Goal: Information Seeking & Learning: Learn about a topic

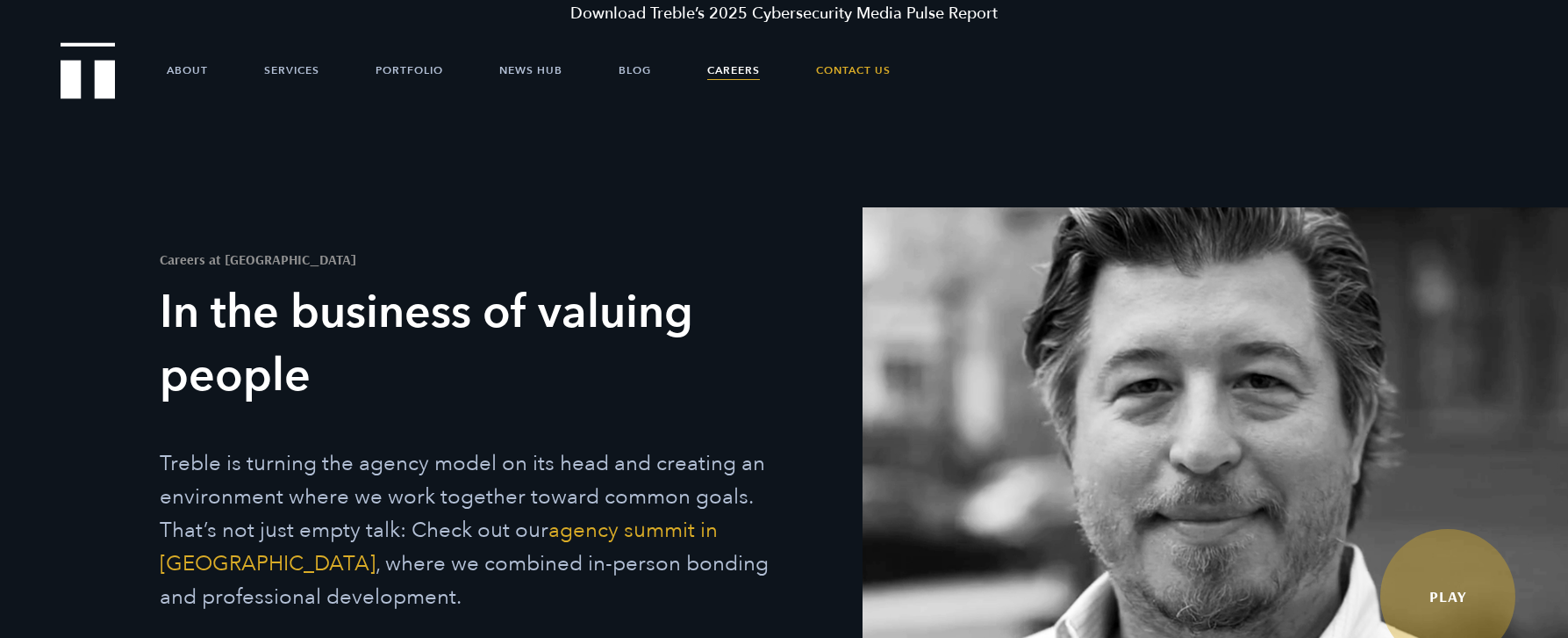
click at [723, 65] on link "Careers" at bounding box center [733, 70] width 53 height 53
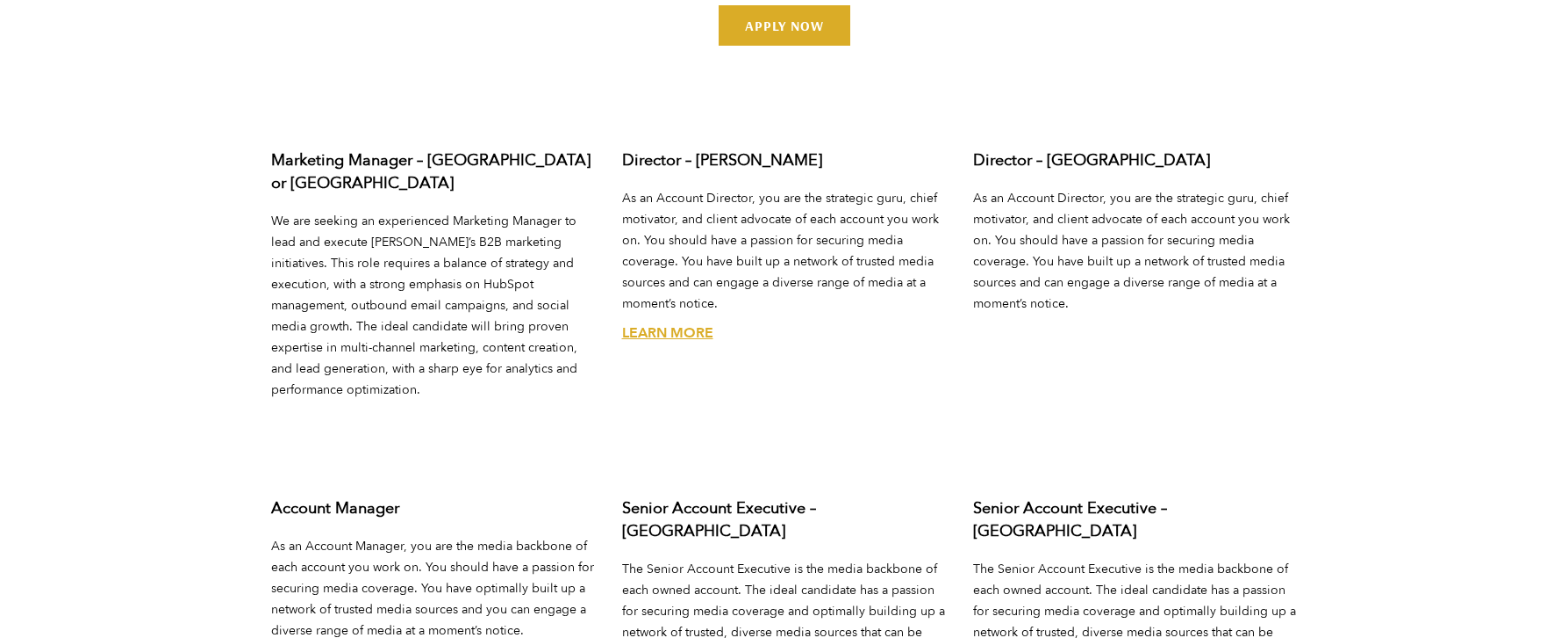
scroll to position [6516, 0]
click at [1050, 323] on link "Learn More" at bounding box center [1018, 332] width 91 height 19
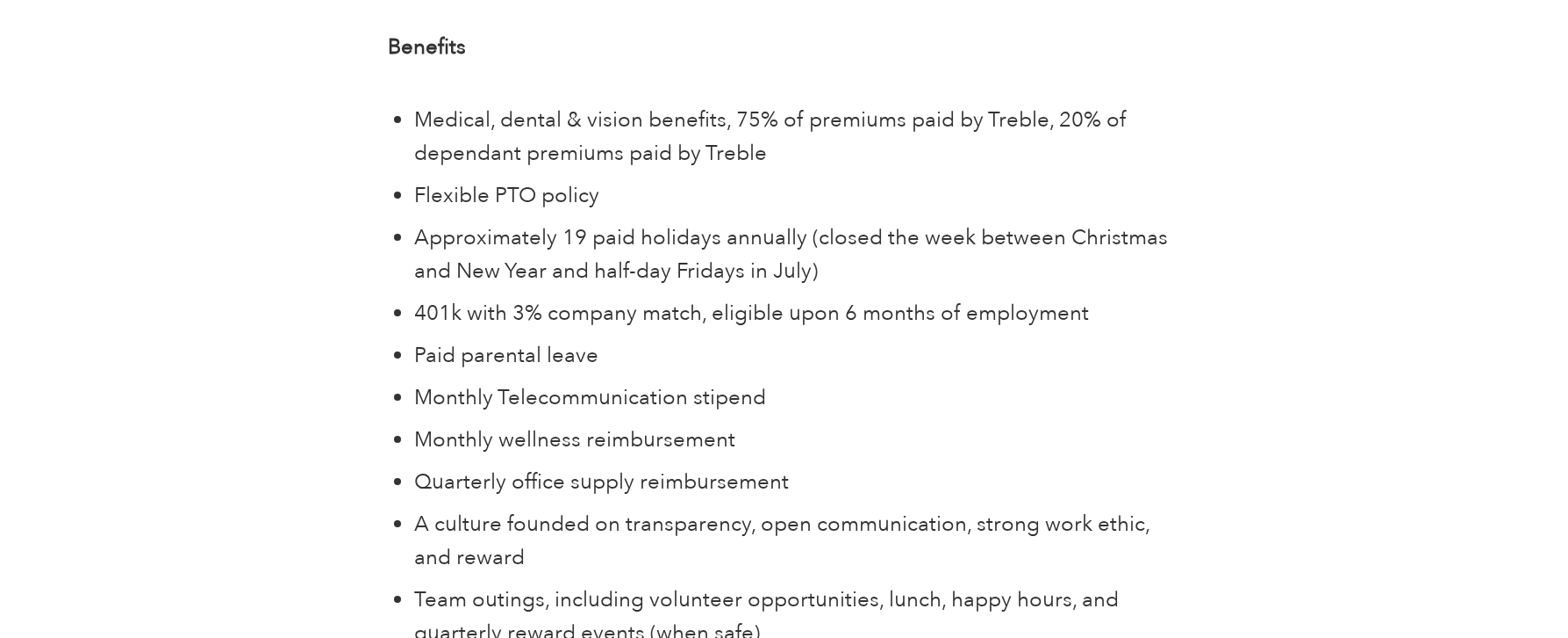
scroll to position [5920, 0]
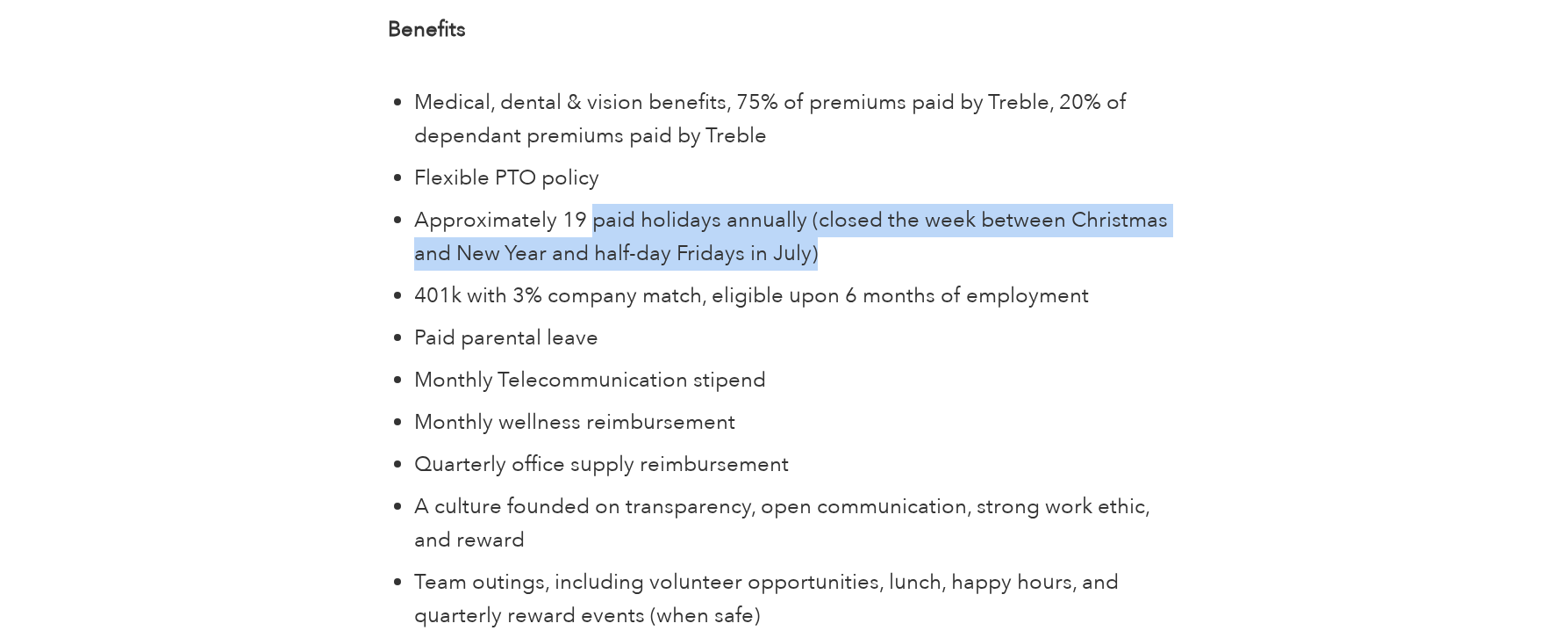
drag, startPoint x: 841, startPoint y: 227, endPoint x: 594, endPoint y: 171, distance: 253.3
click at [594, 204] on li "Approximately 19 paid holidays annually (closed the week between Christmas and …" at bounding box center [798, 237] width 766 height 66
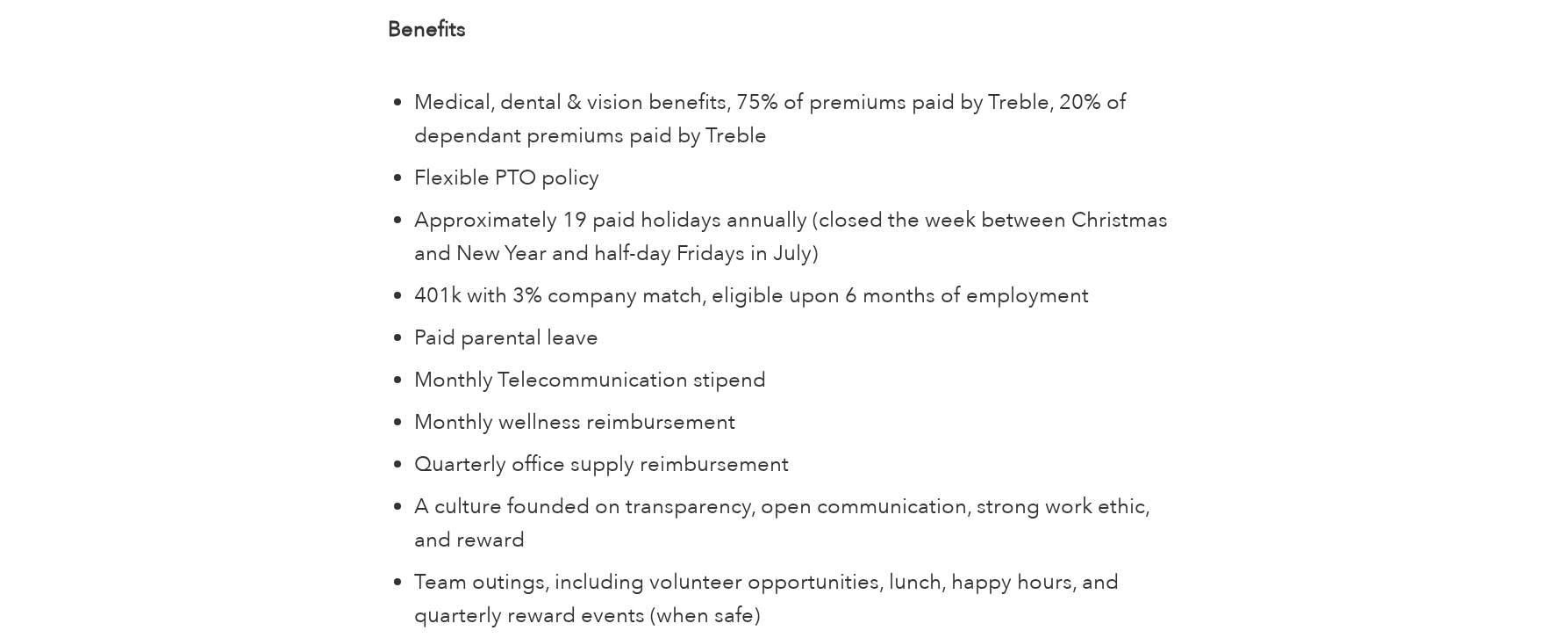
click at [933, 284] on ul "Medical, dental & vision benefits, 75% of premiums paid by Treble, 20% of depen…" at bounding box center [798, 380] width 766 height 588
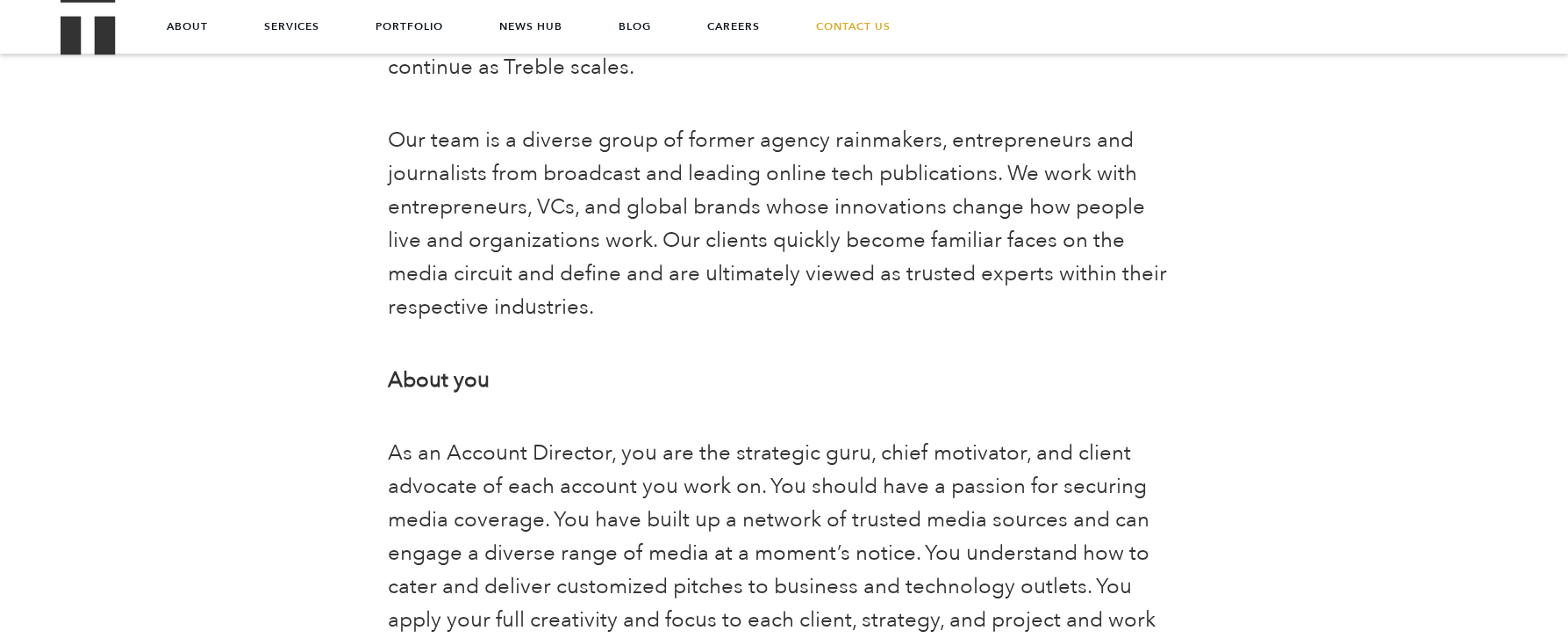
scroll to position [0, 0]
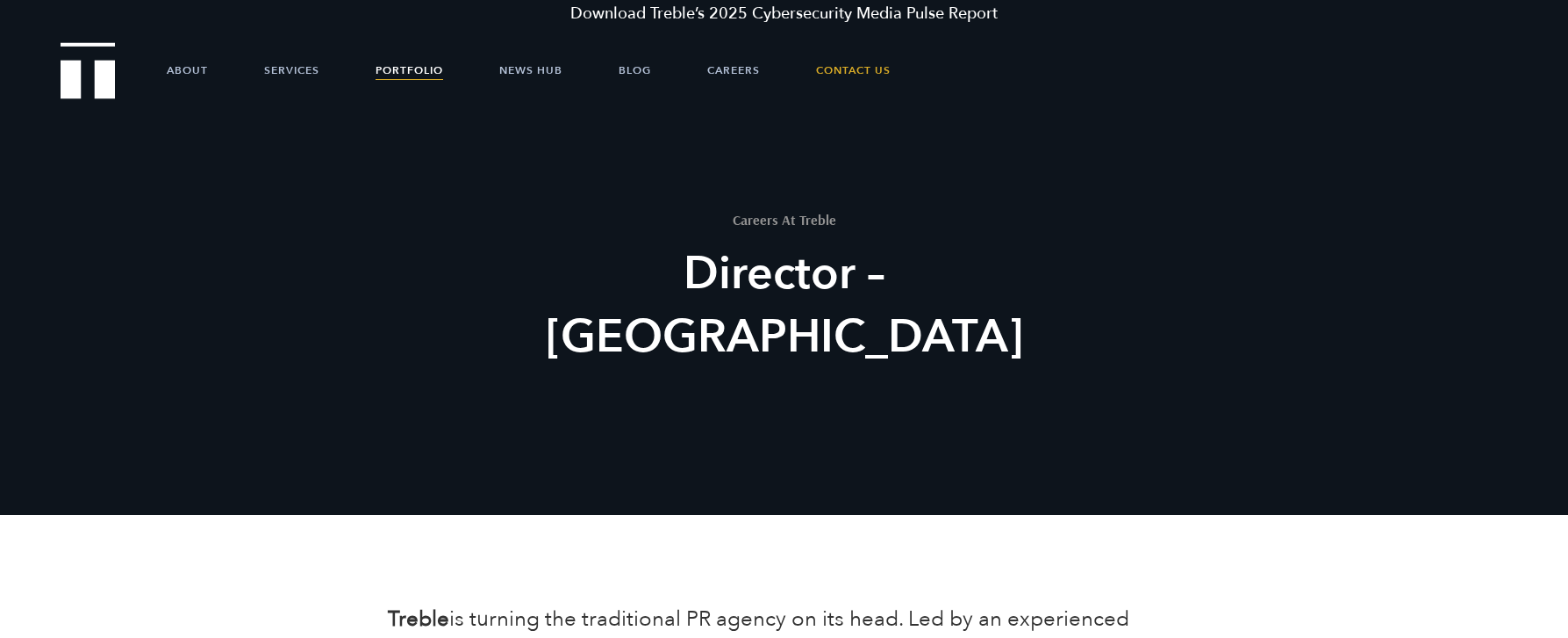
click at [413, 65] on link "Portfolio" at bounding box center [409, 70] width 67 height 53
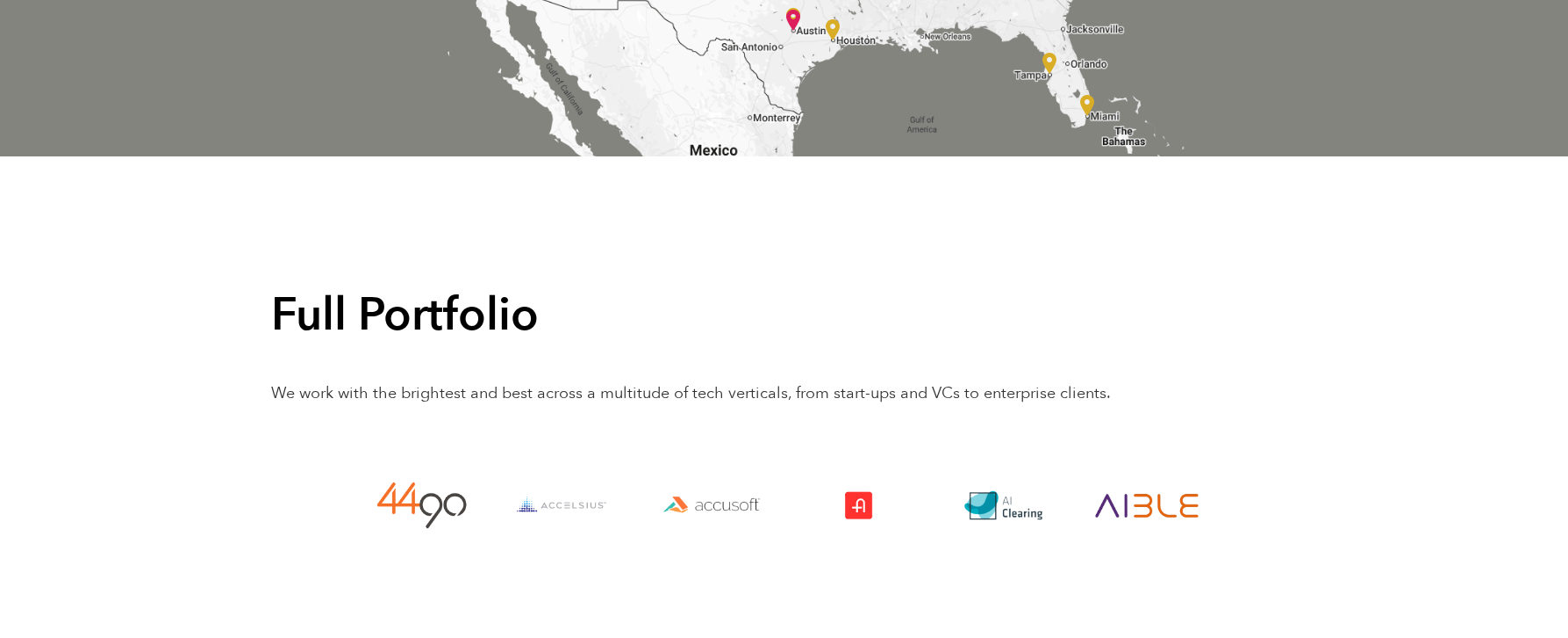
scroll to position [4493, 0]
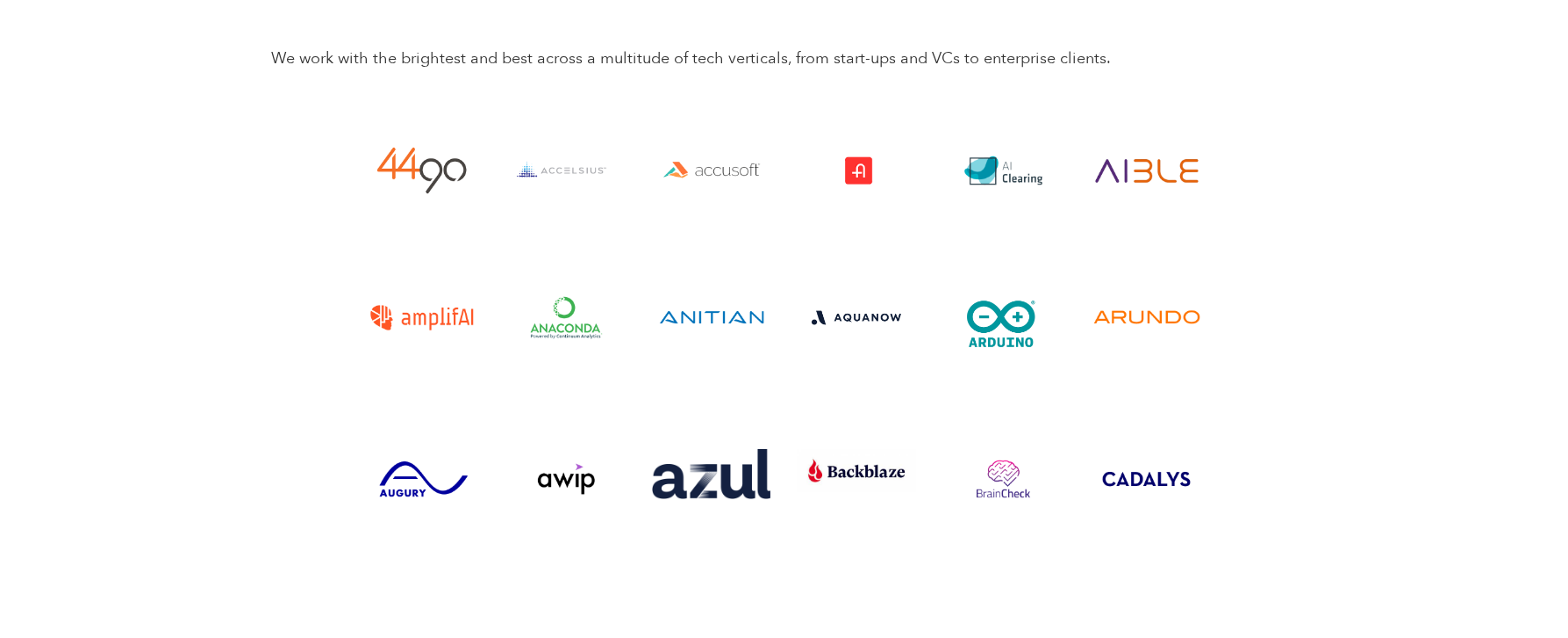
click at [867, 171] on img "Visit the Addvocate website" at bounding box center [856, 170] width 119 height 60
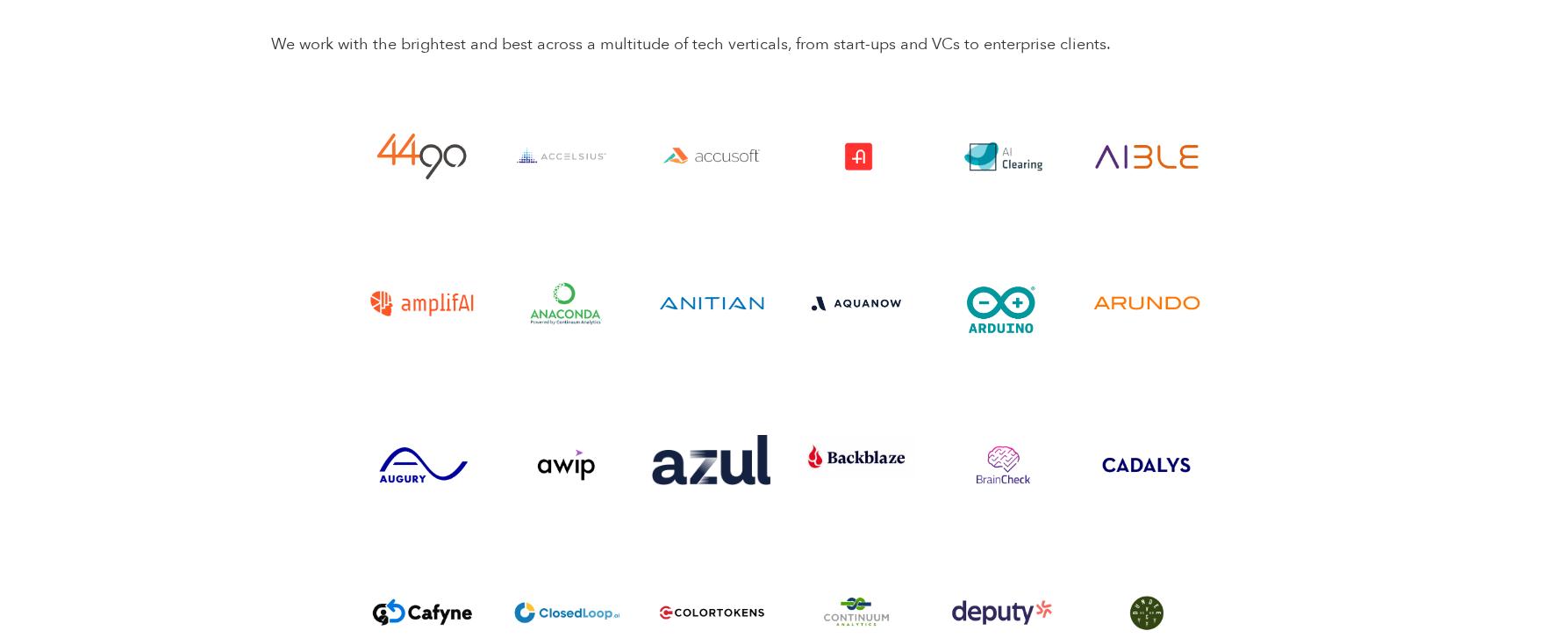
scroll to position [4587, 0]
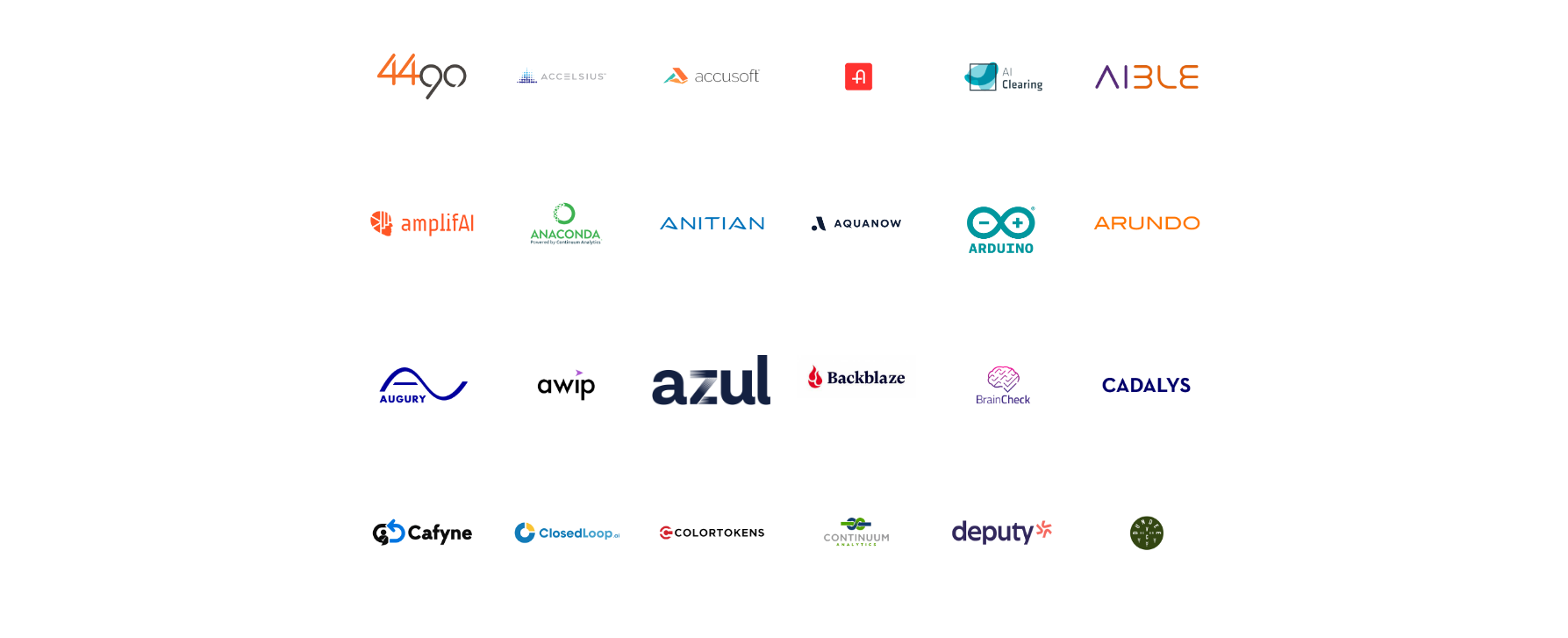
click at [1158, 522] on img "Visit the Dundee website" at bounding box center [1146, 532] width 119 height 60
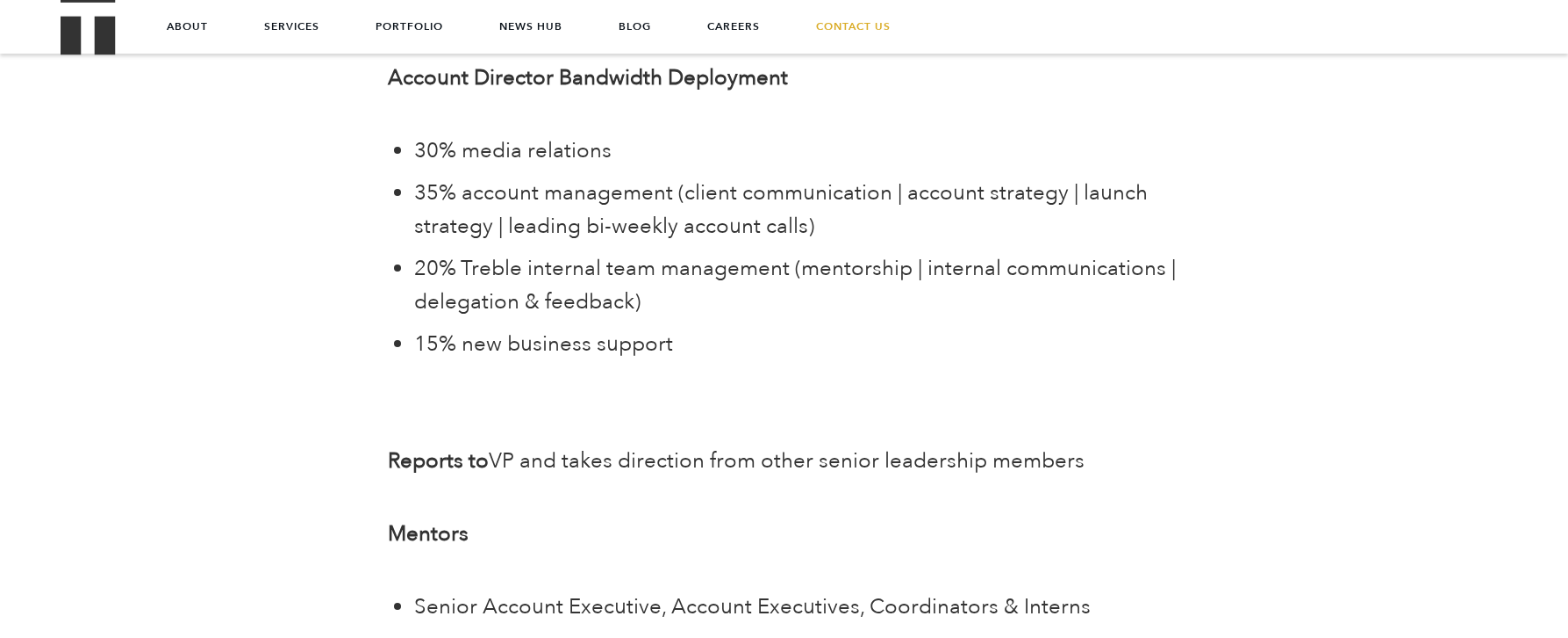
scroll to position [3991, 0]
